Goal: Check status

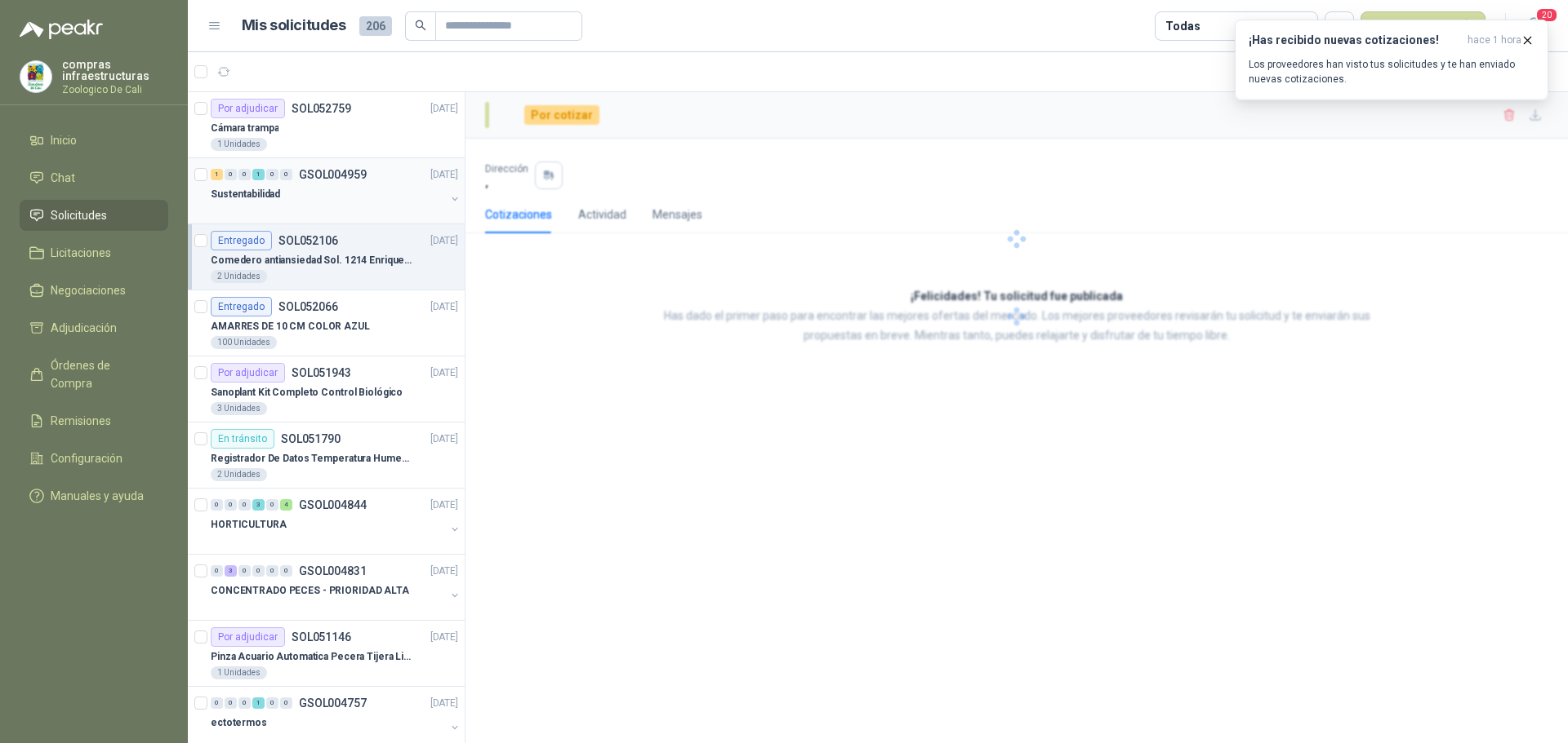
click at [298, 203] on div "Sustentabilidad" at bounding box center [327, 194] width 234 height 20
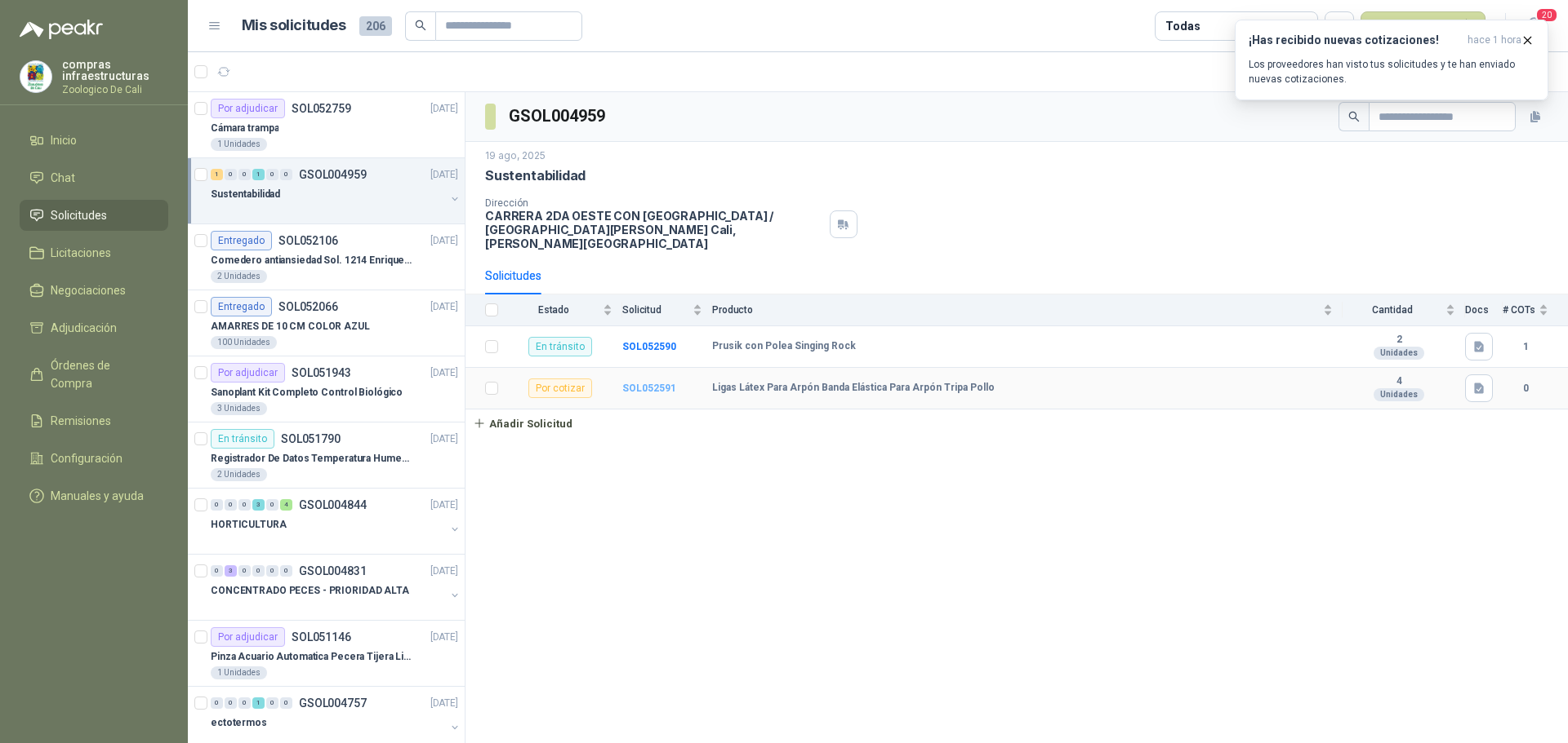
click at [628, 383] on b "SOL052591" at bounding box center [649, 389] width 54 height 12
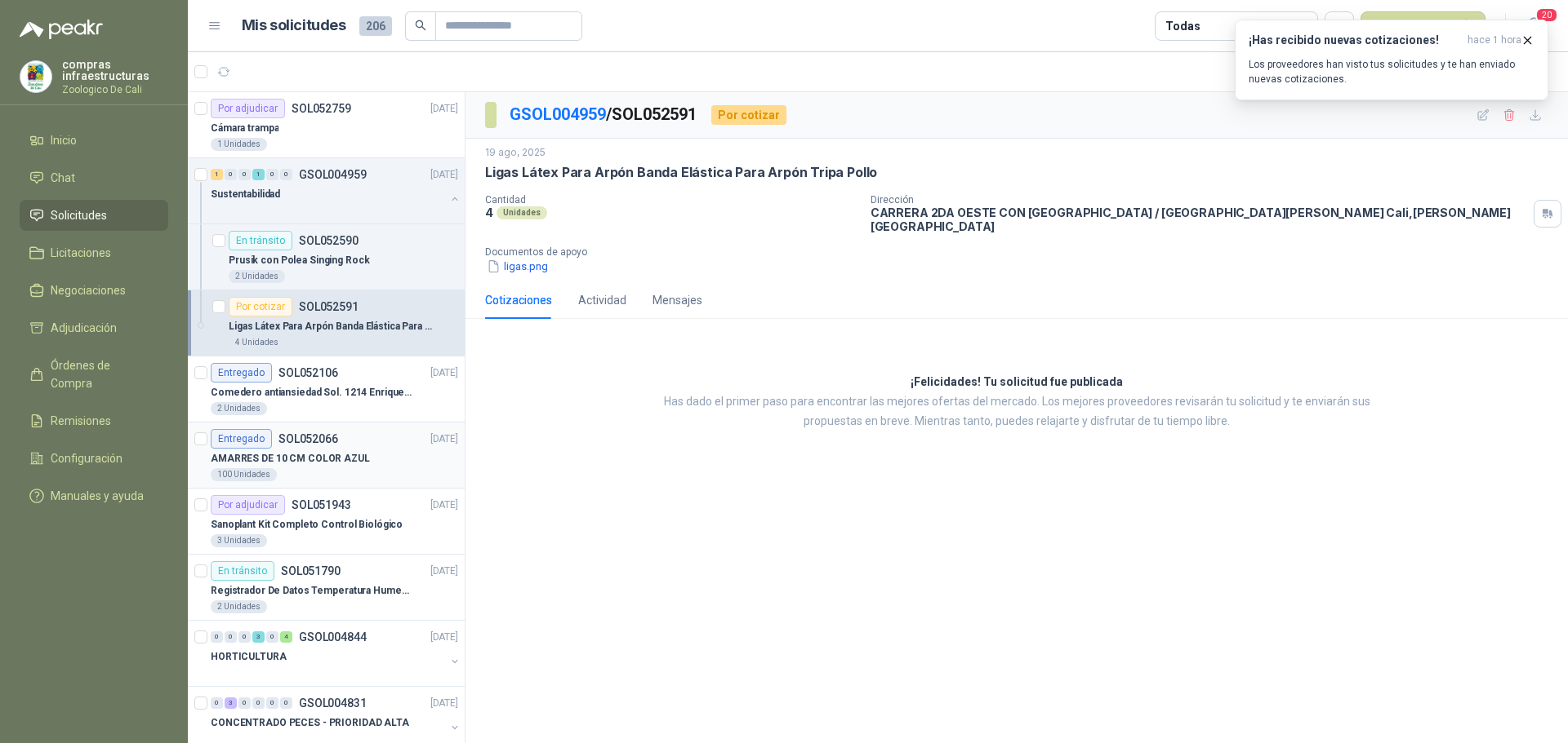
click at [340, 443] on div "Entregado SOL052066 [DATE]" at bounding box center [333, 439] width 247 height 20
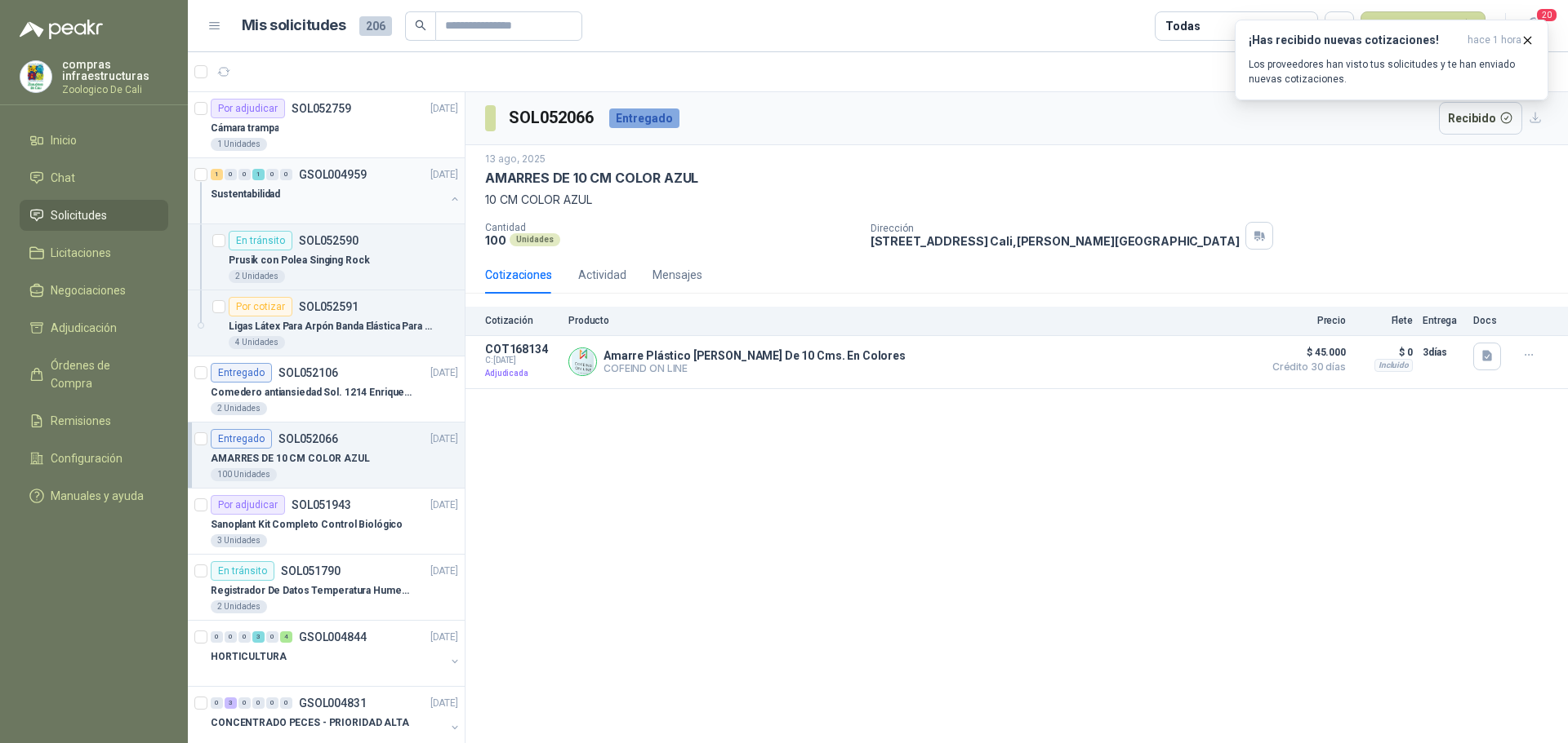
click at [322, 199] on div "Sustentabilidad" at bounding box center [327, 194] width 234 height 20
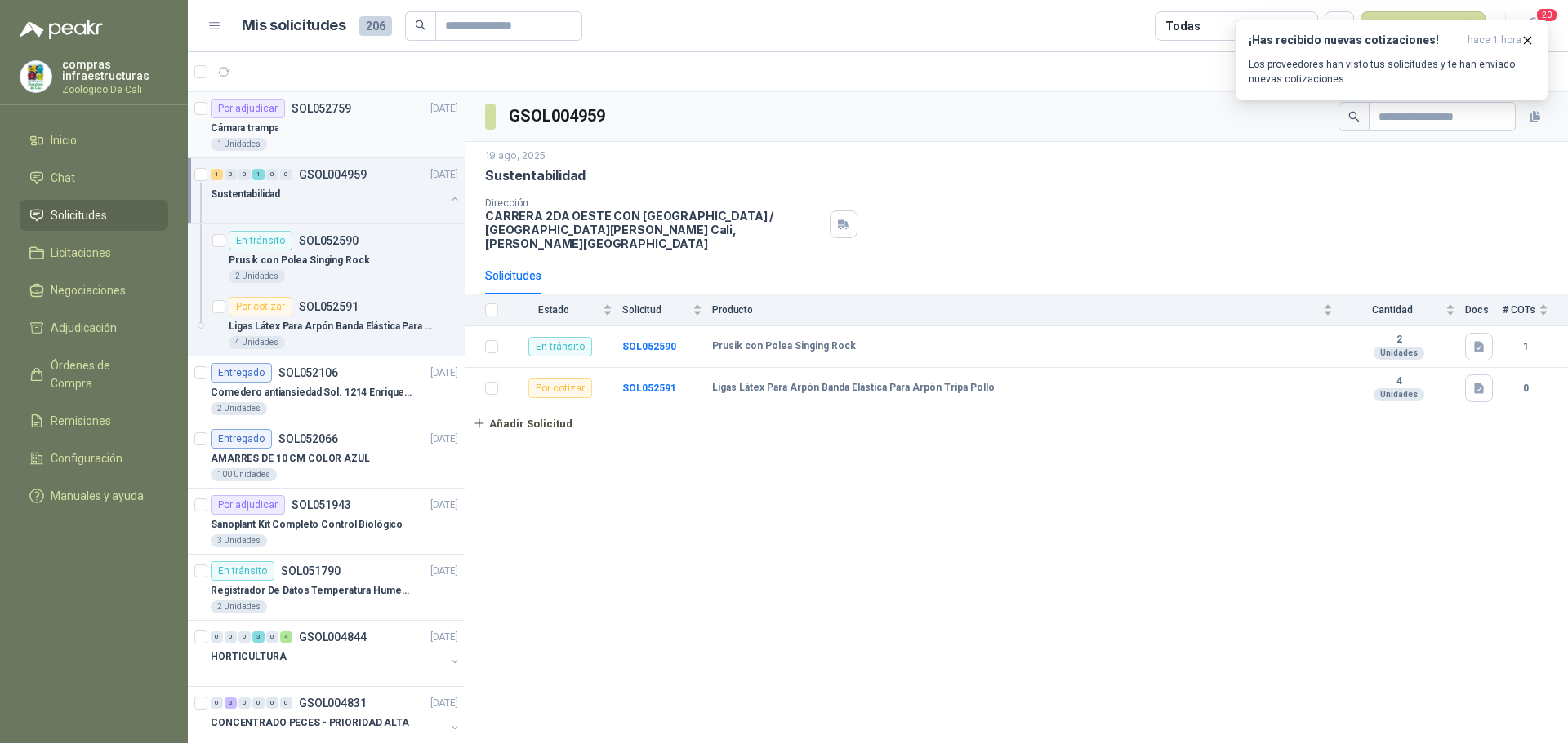
click at [347, 113] on p "SOL052759" at bounding box center [322, 109] width 60 height 12
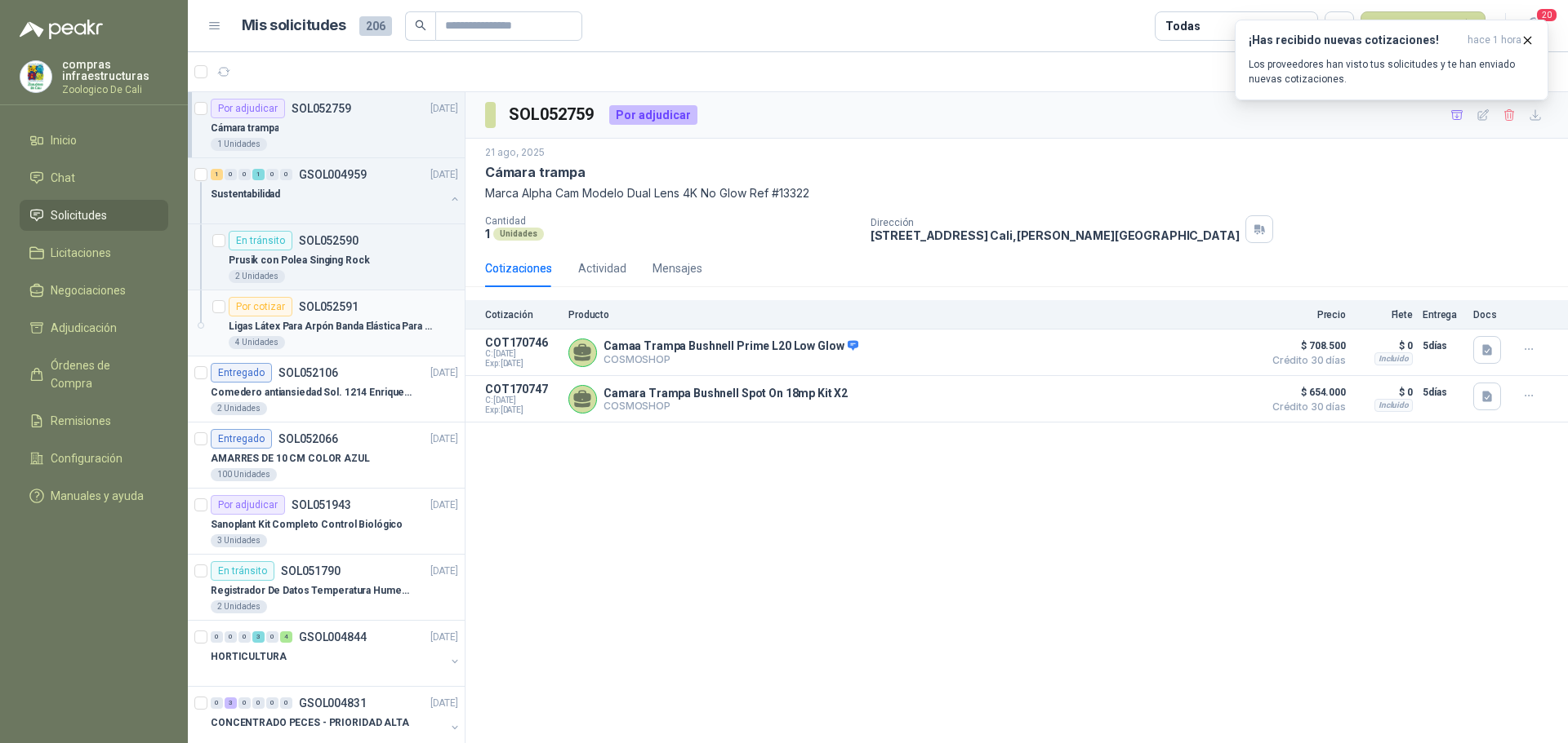
click at [338, 319] on p "Ligas Látex Para Arpón Banda Elástica Para Arpón Tripa Pollo" at bounding box center [329, 327] width 203 height 16
